Goal: Transaction & Acquisition: Purchase product/service

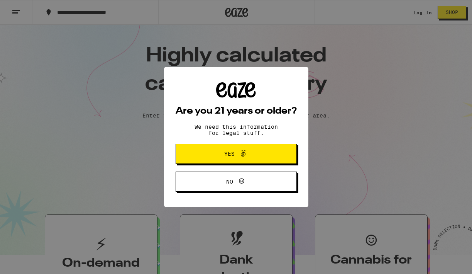
click at [245, 155] on icon at bounding box center [242, 153] width 9 height 9
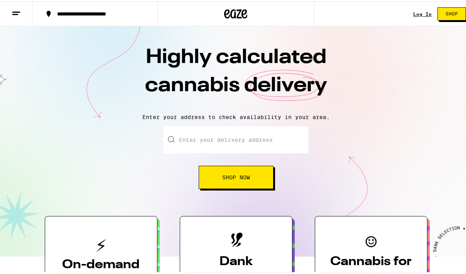
click at [417, 12] on div "Log In" at bounding box center [422, 12] width 19 height 5
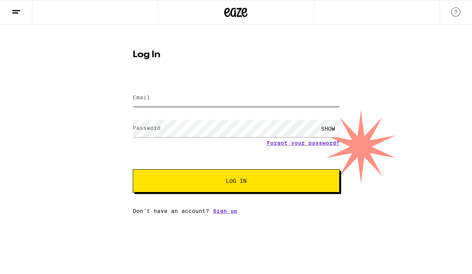
type input "[EMAIL_ADDRESS][DOMAIN_NAME]"
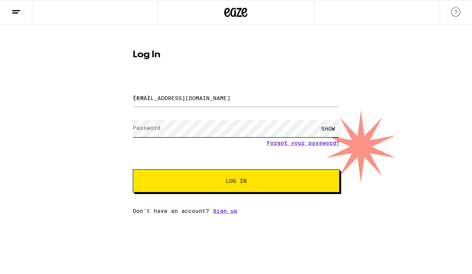
click at [236, 181] on button "Log In" at bounding box center [236, 180] width 207 height 23
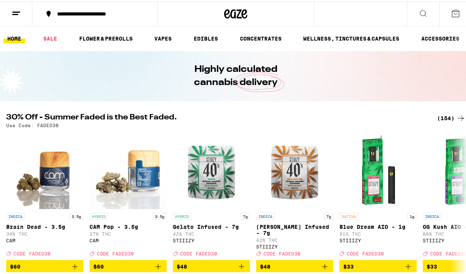
click at [90, 14] on div "**********" at bounding box center [98, 12] width 91 height 5
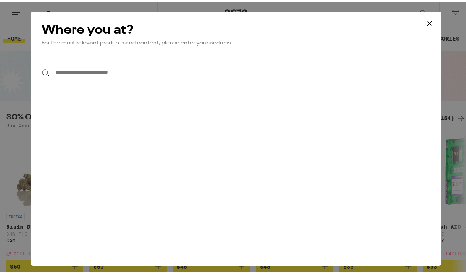
click at [73, 78] on input "**********" at bounding box center [236, 71] width 410 height 30
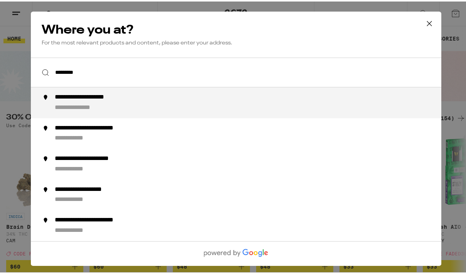
click at [93, 102] on div "**********" at bounding box center [250, 101] width 393 height 19
type input "**********"
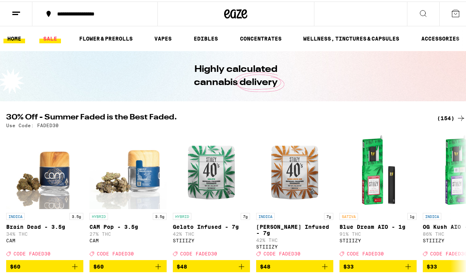
click at [51, 36] on link "SALE" at bounding box center [50, 36] width 22 height 9
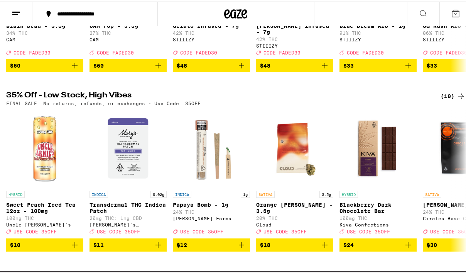
scroll to position [196, 0]
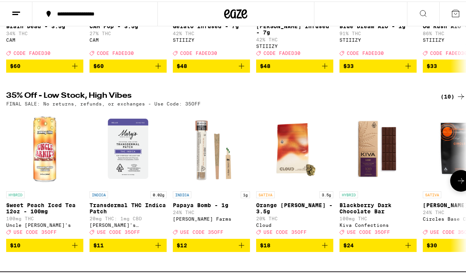
click at [458, 184] on icon at bounding box center [460, 178] width 9 height 9
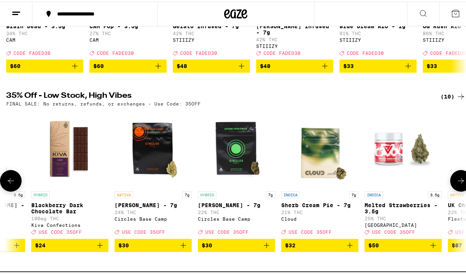
scroll to position [0, 370]
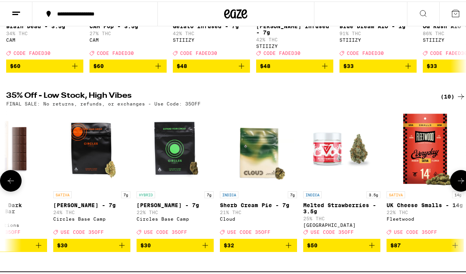
click at [457, 184] on icon at bounding box center [460, 178] width 9 height 9
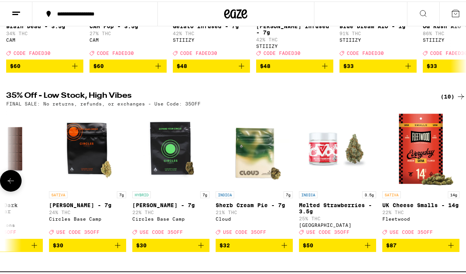
click at [3, 190] on button at bounding box center [11, 179] width 22 height 22
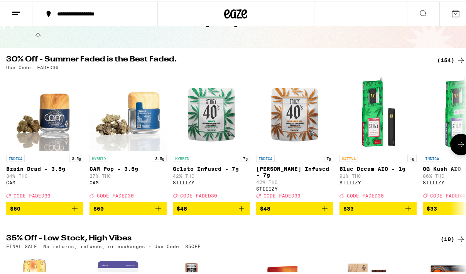
scroll to position [53, 0]
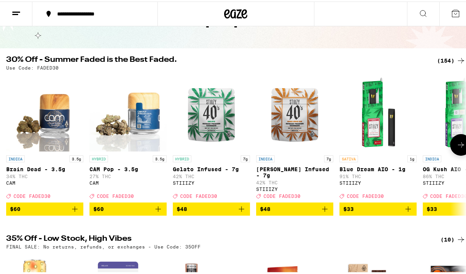
click at [400, 74] on img "Open page for Blue Dream AIO - 1g from STIIIZY" at bounding box center [377, 111] width 77 height 77
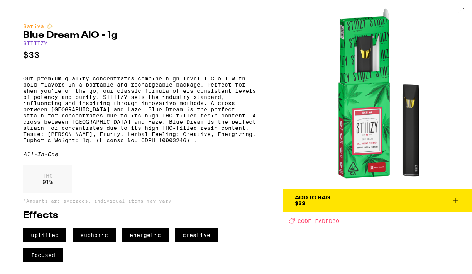
click at [458, 11] on icon at bounding box center [460, 11] width 8 height 7
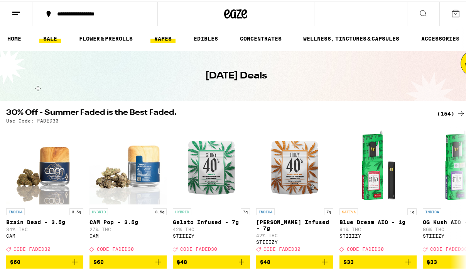
click at [162, 39] on link "VAPES" at bounding box center [162, 36] width 25 height 9
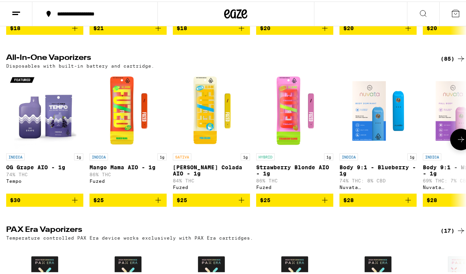
scroll to position [226, 0]
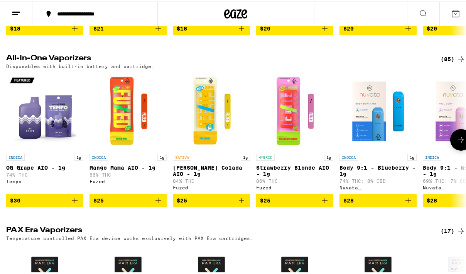
click at [456, 138] on icon at bounding box center [460, 137] width 9 height 9
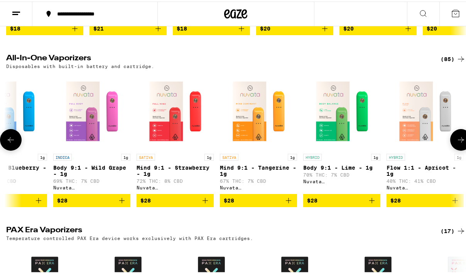
click at [456, 138] on icon at bounding box center [460, 137] width 9 height 9
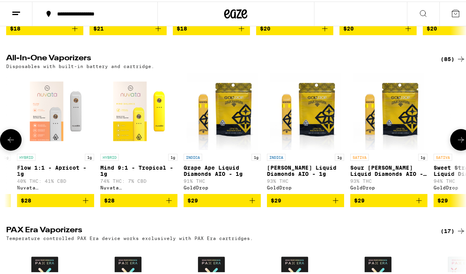
click at [456, 138] on icon at bounding box center [460, 137] width 9 height 9
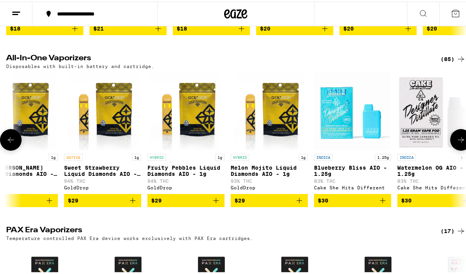
click at [456, 138] on icon at bounding box center [460, 137] width 9 height 9
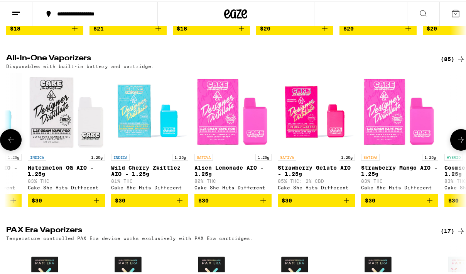
click at [456, 138] on icon at bounding box center [460, 137] width 9 height 9
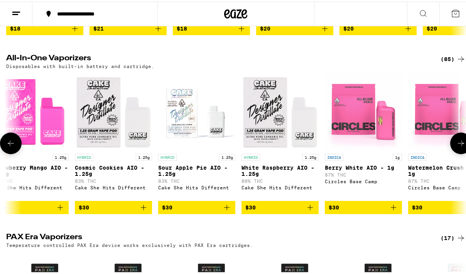
click at [456, 138] on icon at bounding box center [460, 141] width 9 height 9
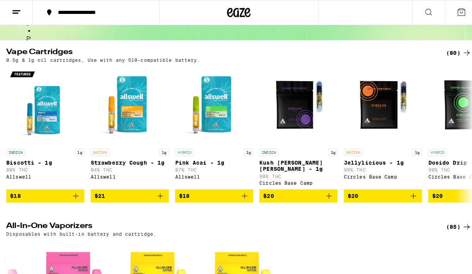
scroll to position [59, 0]
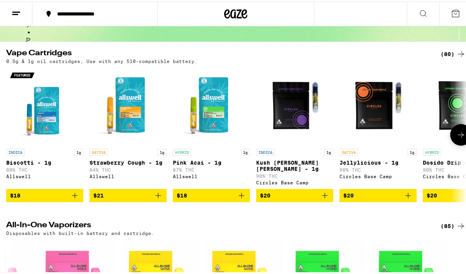
click at [76, 192] on icon "Add to bag" at bounding box center [74, 193] width 5 height 5
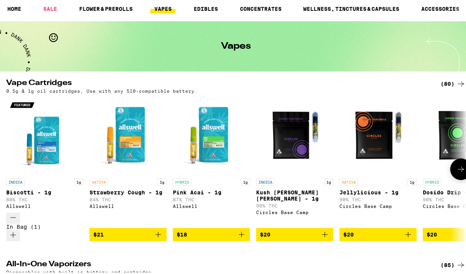
click at [241, 228] on icon "Add to bag" at bounding box center [241, 232] width 9 height 9
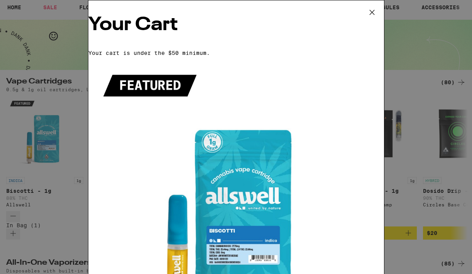
click at [372, 14] on icon at bounding box center [372, 13] width 12 height 12
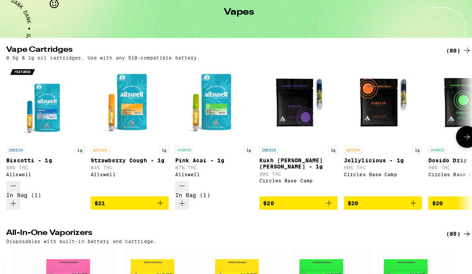
scroll to position [91, 0]
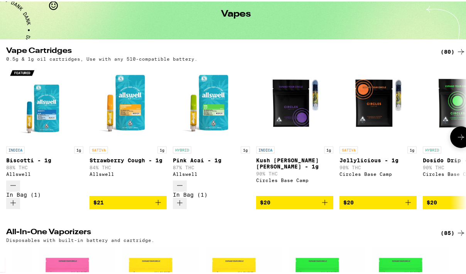
click at [184, 196] on icon "Increment" at bounding box center [179, 200] width 9 height 9
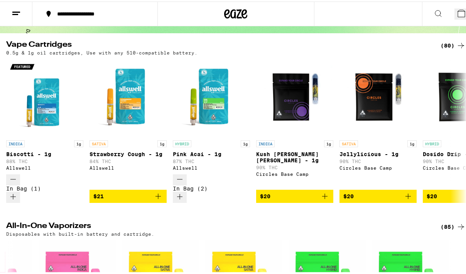
click at [454, 17] on button "3" at bounding box center [462, 12] width 17 height 11
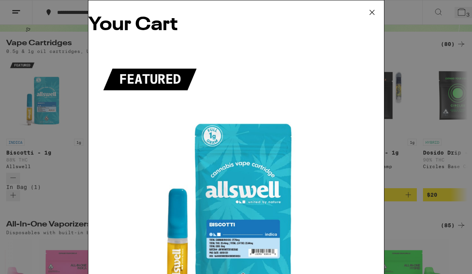
scroll to position [94, 0]
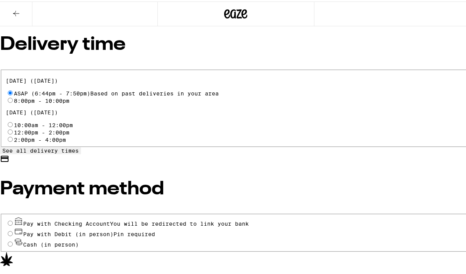
scroll to position [253, 0]
click at [13, 239] on input "Cash (in person)" at bounding box center [10, 241] width 5 height 5
radio input "true"
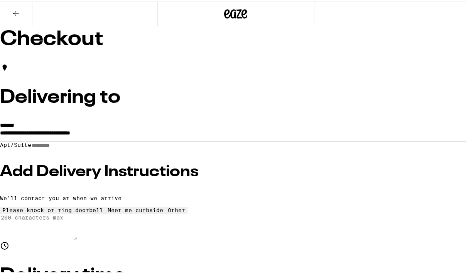
scroll to position [24, 0]
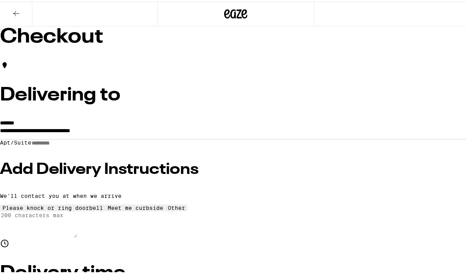
click at [117, 172] on h3 "Add Delivery Instructions" at bounding box center [236, 167] width 472 height 15
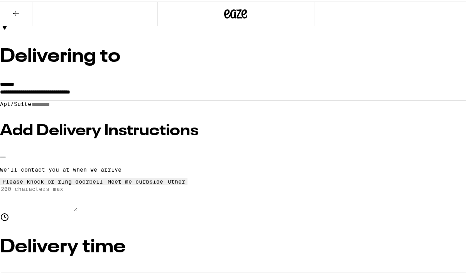
scroll to position [66, 0]
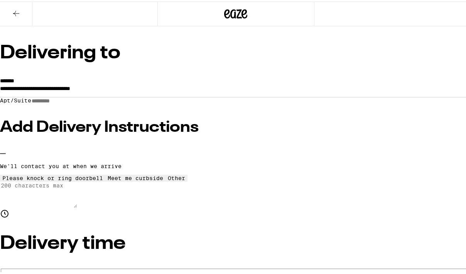
click at [135, 173] on icon at bounding box center [135, 173] width 0 height 0
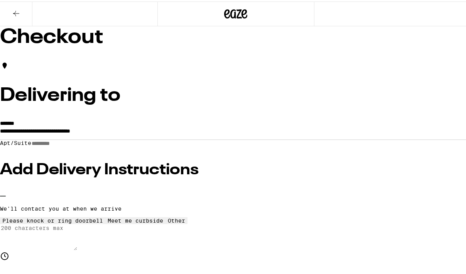
scroll to position [32, 0]
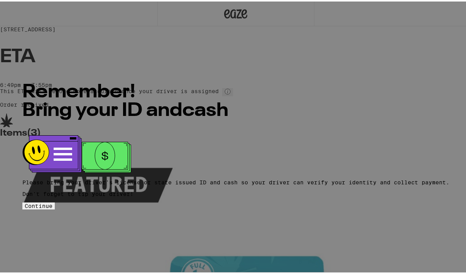
click at [52, 201] on span "Continue" at bounding box center [39, 204] width 28 height 6
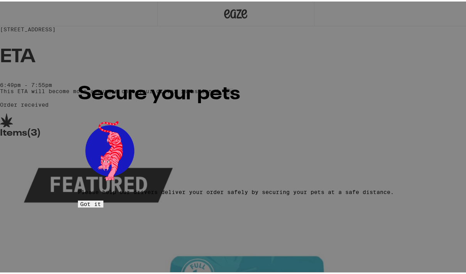
click at [103, 199] on button "Got it" at bounding box center [90, 202] width 25 height 7
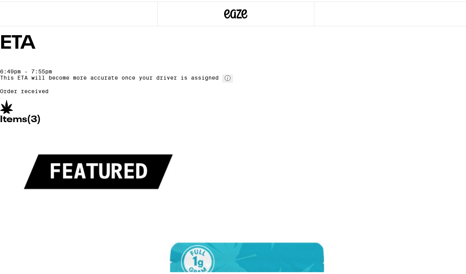
scroll to position [13, 0]
